Goal: Transaction & Acquisition: Purchase product/service

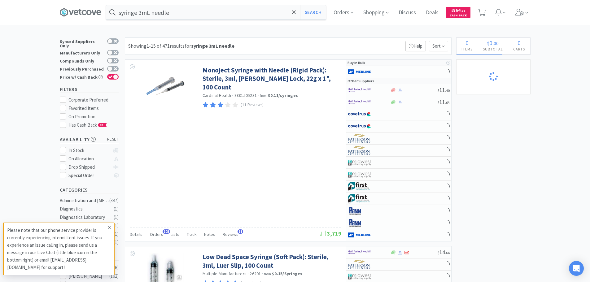
click at [109, 228] on icon at bounding box center [109, 227] width 3 height 3
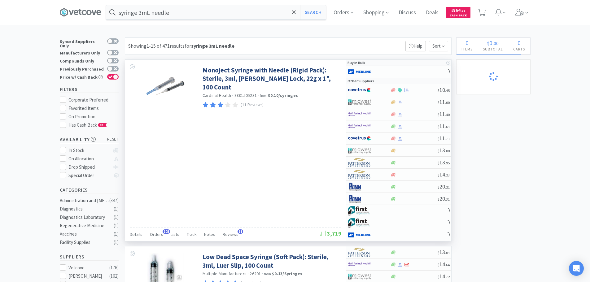
click at [246, 156] on div "Monoject Syringe with Needle (Rigid Pack): Sterile, 3ml, [PERSON_NAME] Lock, 22…" at bounding box center [235, 150] width 221 height 181
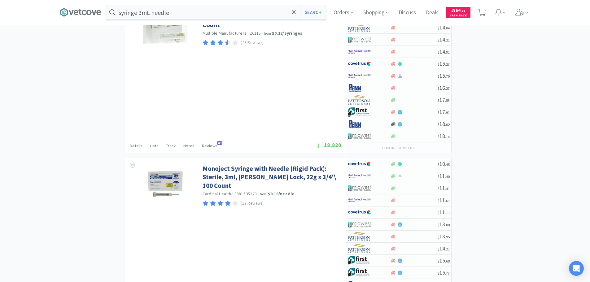
scroll to position [588, 0]
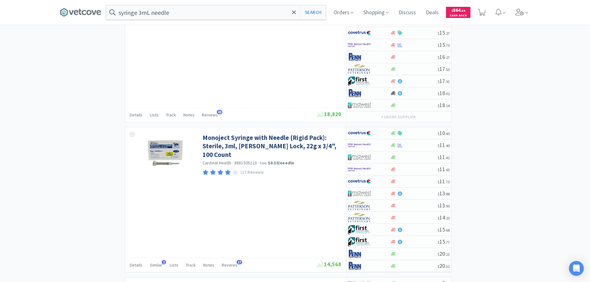
click at [485, 183] on div "× Filter Results Synced Suppliers Only Manufacturers Only Compounds Only Previo…" at bounding box center [295, 278] width 471 height 1658
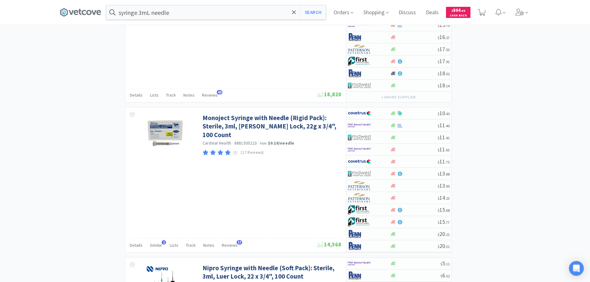
scroll to position [619, 0]
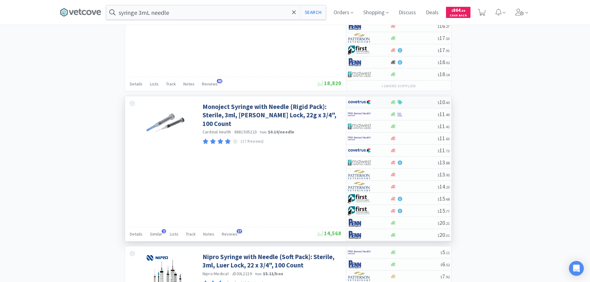
click at [421, 103] on div at bounding box center [413, 102] width 47 height 5
select select "1"
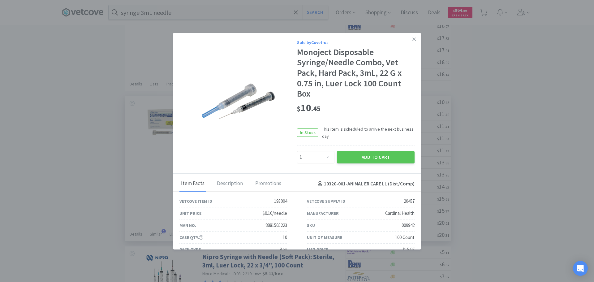
click at [398, 104] on div "$ 10 . 45" at bounding box center [356, 108] width 118 height 13
click at [404, 227] on div "009942" at bounding box center [408, 225] width 13 height 7
copy div "009942"
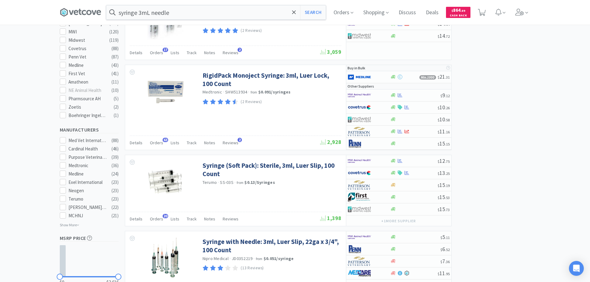
scroll to position [255, 0]
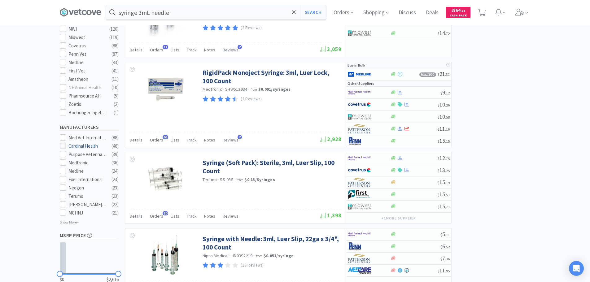
click at [63, 144] on icon at bounding box center [62, 146] width 5 height 5
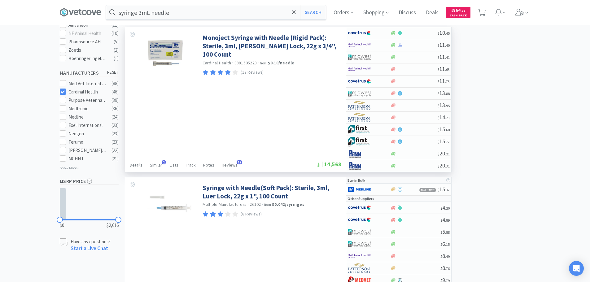
scroll to position [402, 0]
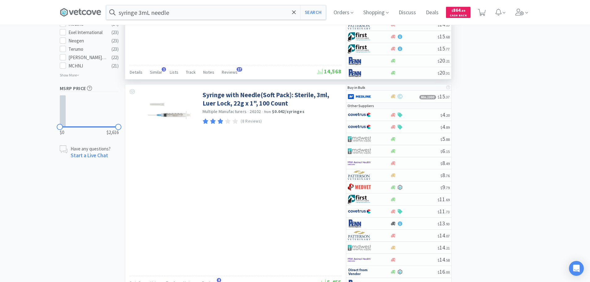
click at [319, 138] on div "Syringe with Needle(Soft Pack): Sterile, 3ml, Luer Lock, 22g x 1", 100 Count Mu…" at bounding box center [235, 188] width 221 height 206
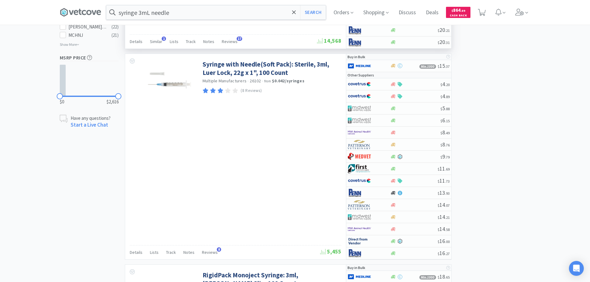
scroll to position [433, 0]
click at [319, 138] on div "Syringe with Needle(Soft Pack): Sterile, 3ml, Luer Lock, 22g x 1", 100 Count Mu…" at bounding box center [235, 157] width 221 height 206
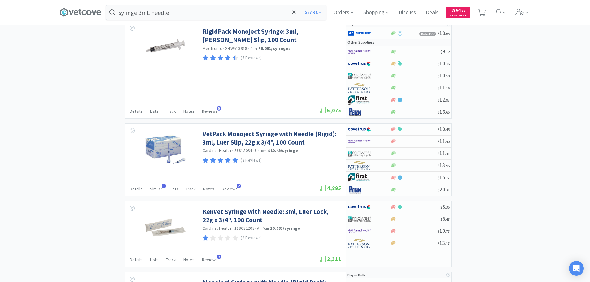
scroll to position [681, 0]
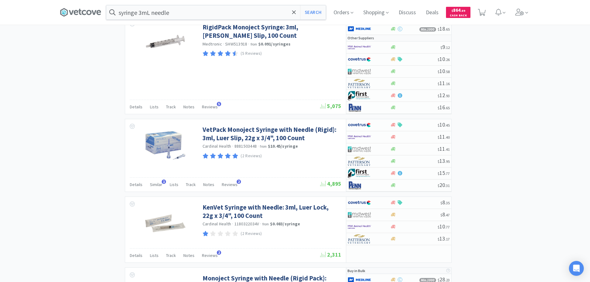
click at [482, 198] on div "× Filter Results Synced Suppliers Only Manufacturers Only Compounds Only Previo…" at bounding box center [295, 191] width 471 height 1670
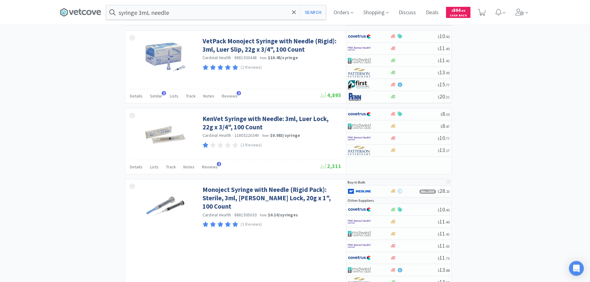
scroll to position [805, 0]
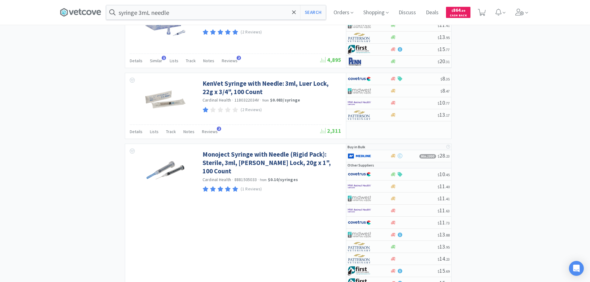
click at [482, 198] on div "× Filter Results Synced Suppliers Only Manufacturers Only Compounds Only Previo…" at bounding box center [295, 68] width 471 height 1670
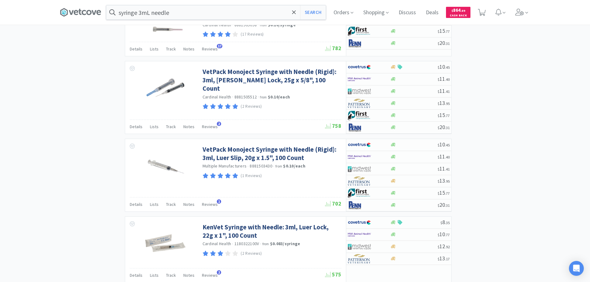
scroll to position [1442, 0]
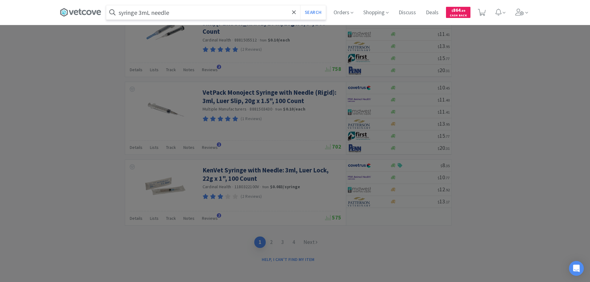
click at [210, 14] on input "syringe 3mL needle" at bounding box center [216, 12] width 220 height 14
paste input "009942"
click at [300, 5] on button "Search" at bounding box center [313, 12] width 26 height 14
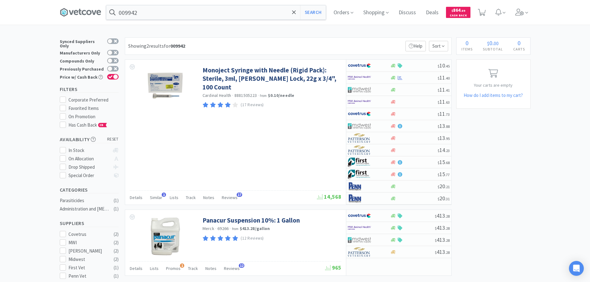
click at [236, 20] on div "009942 Search Orders Shopping Discuss Discuss Deals Deals $ 864 . 89 Cash Back" at bounding box center [295, 12] width 471 height 25
click at [229, 15] on input "009942" at bounding box center [216, 12] width 220 height 14
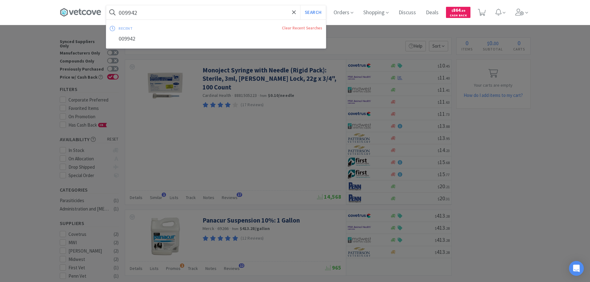
paste input "29865"
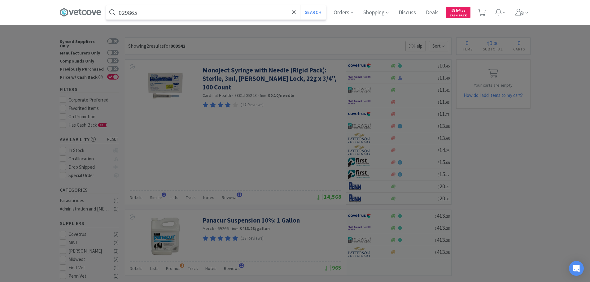
type input "029865"
click at [300, 5] on button "Search" at bounding box center [313, 12] width 26 height 14
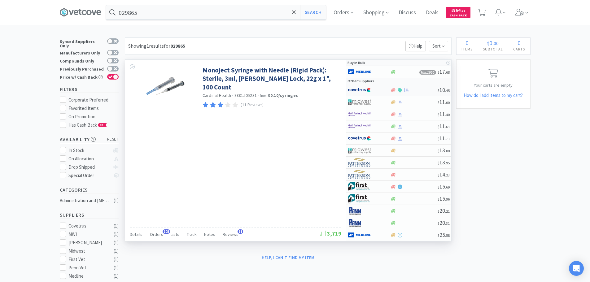
click at [421, 90] on div at bounding box center [413, 90] width 47 height 5
select select "1"
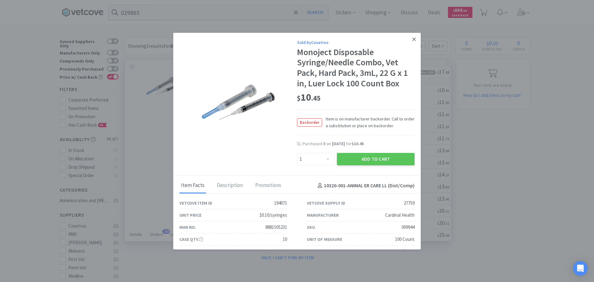
click at [413, 41] on icon at bounding box center [414, 40] width 3 height 6
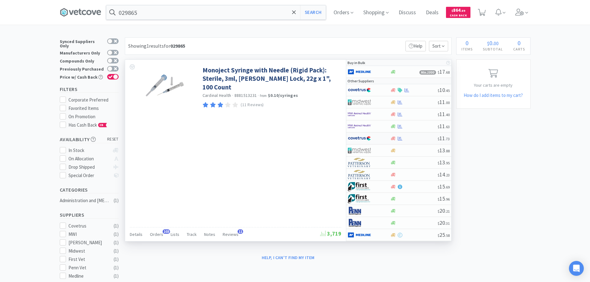
click at [413, 139] on div at bounding box center [413, 138] width 47 height 5
select select "1"
